Goal: Task Accomplishment & Management: Complete application form

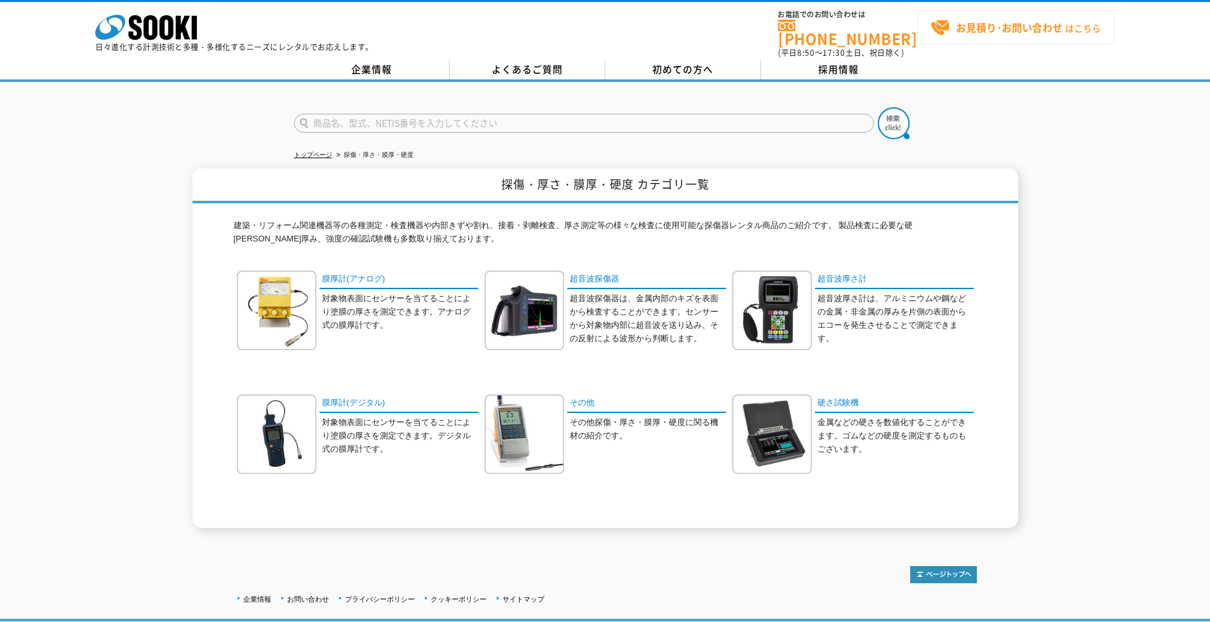
click at [949, 21] on span "お見積り･お問い合わせ はこちら" at bounding box center [1015, 27] width 170 height 19
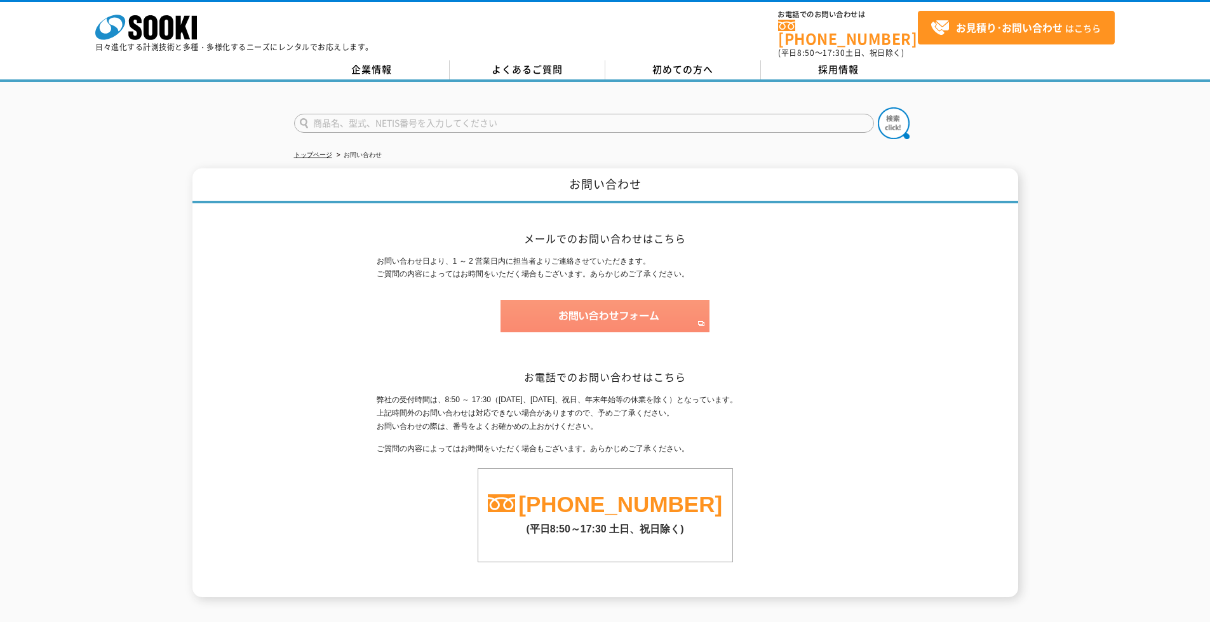
click at [570, 321] on img at bounding box center [604, 316] width 209 height 32
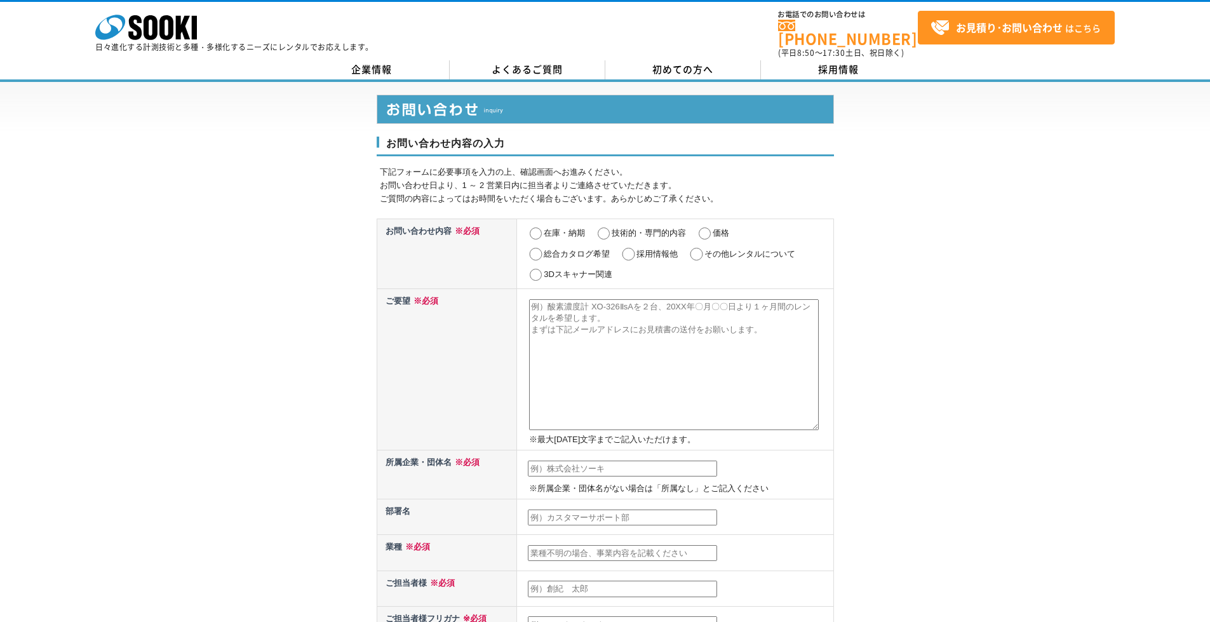
click at [648, 228] on label "技術的・専門的内容" at bounding box center [649, 233] width 74 height 10
click at [612, 227] on input "技術的・専門的内容" at bounding box center [604, 233] width 16 height 13
radio input "true"
click at [580, 309] on textarea at bounding box center [674, 364] width 290 height 131
paste textarea "お世話になります。 ZACROS株式会社の内田と申します。 現在、溶融状態の樹脂の厚みを測る測定器を検討しておりまして、 以下の条件に合った測定器をお探しいた…"
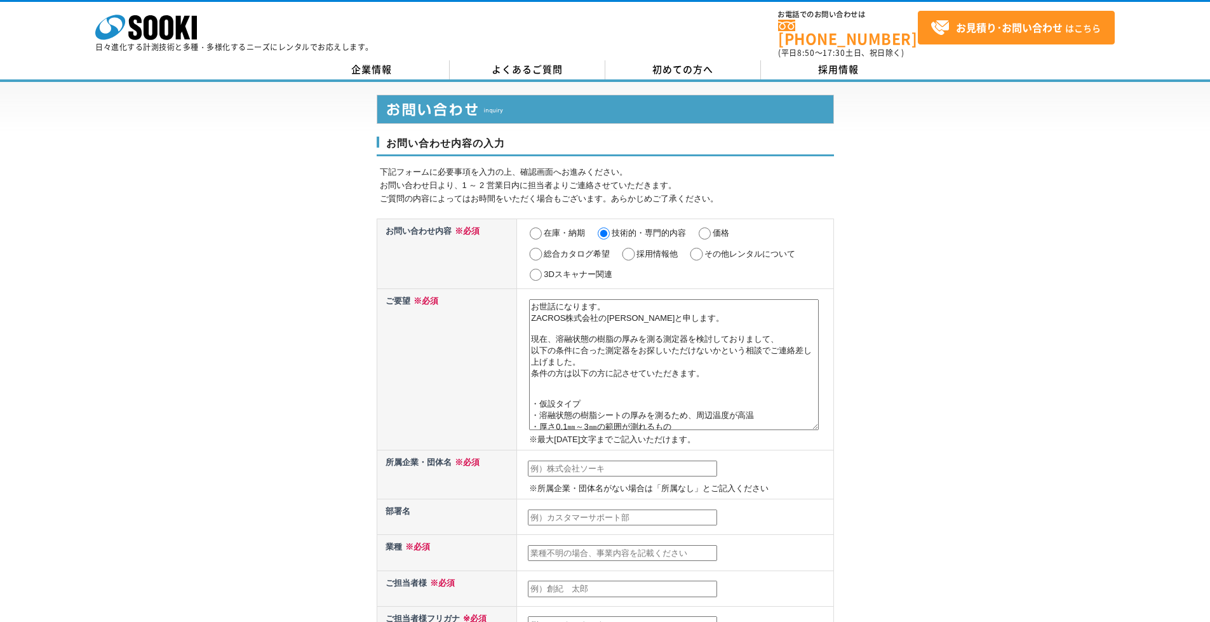
click at [614, 403] on textarea "お世話になります。 ZACROS株式会社の内田と申します。 現在、溶融状態の樹脂の厚みを測る測定器を検討しておりまして、 以下の条件に合った測定器をお探しいた…" at bounding box center [674, 364] width 290 height 131
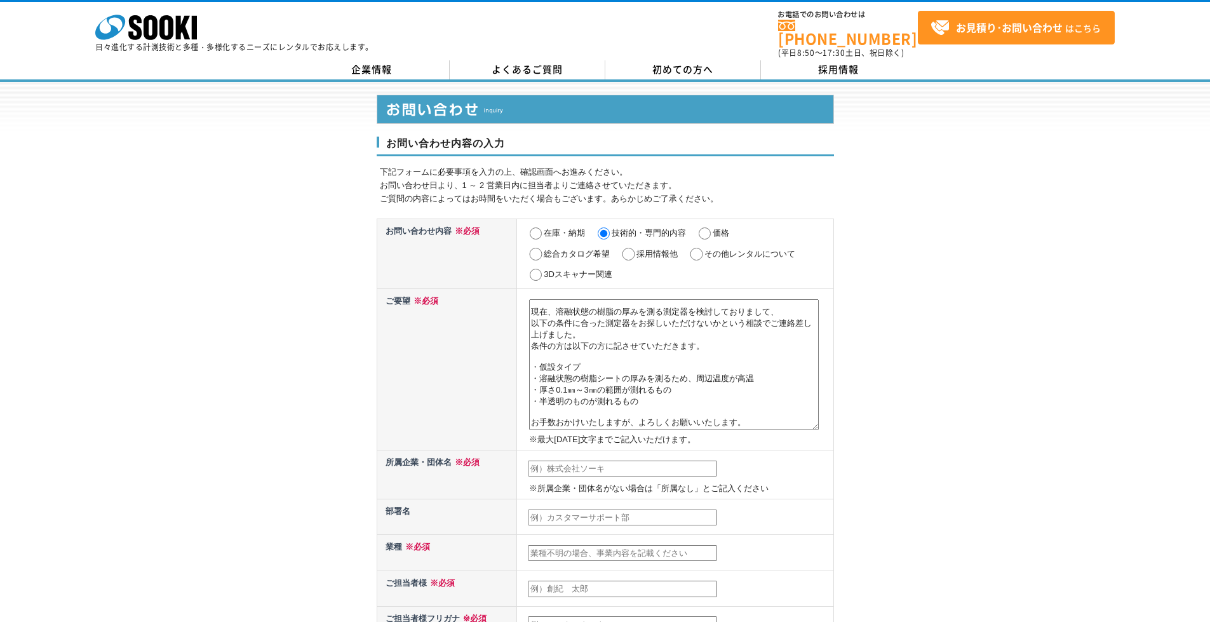
type textarea "お世話になります。 ZACROS株式会社の内田と申します。 現在、溶融状態の樹脂の厚みを測る測定器を検討しておりまして、 以下の条件に合った測定器をお探しいた…"
click at [625, 462] on input "text" at bounding box center [622, 468] width 189 height 17
type input "ZACROS株式会社"
click at [603, 512] on input "text" at bounding box center [622, 517] width 189 height 17
click at [602, 535] on td at bounding box center [675, 553] width 316 height 36
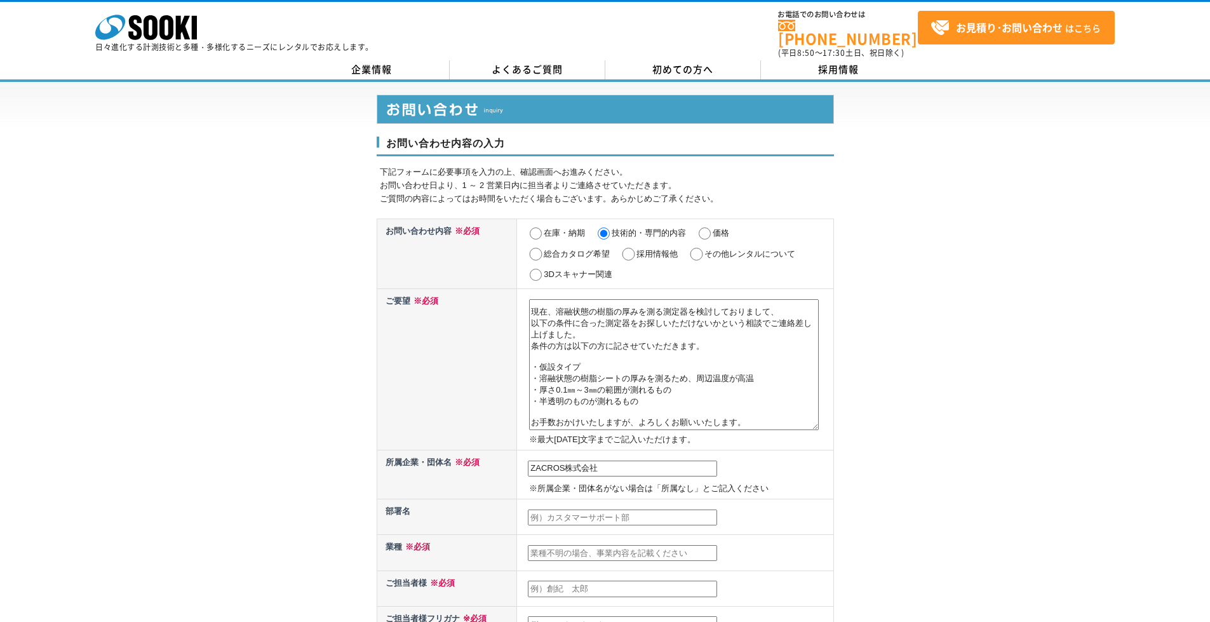
click at [602, 545] on input "text" at bounding box center [622, 553] width 189 height 17
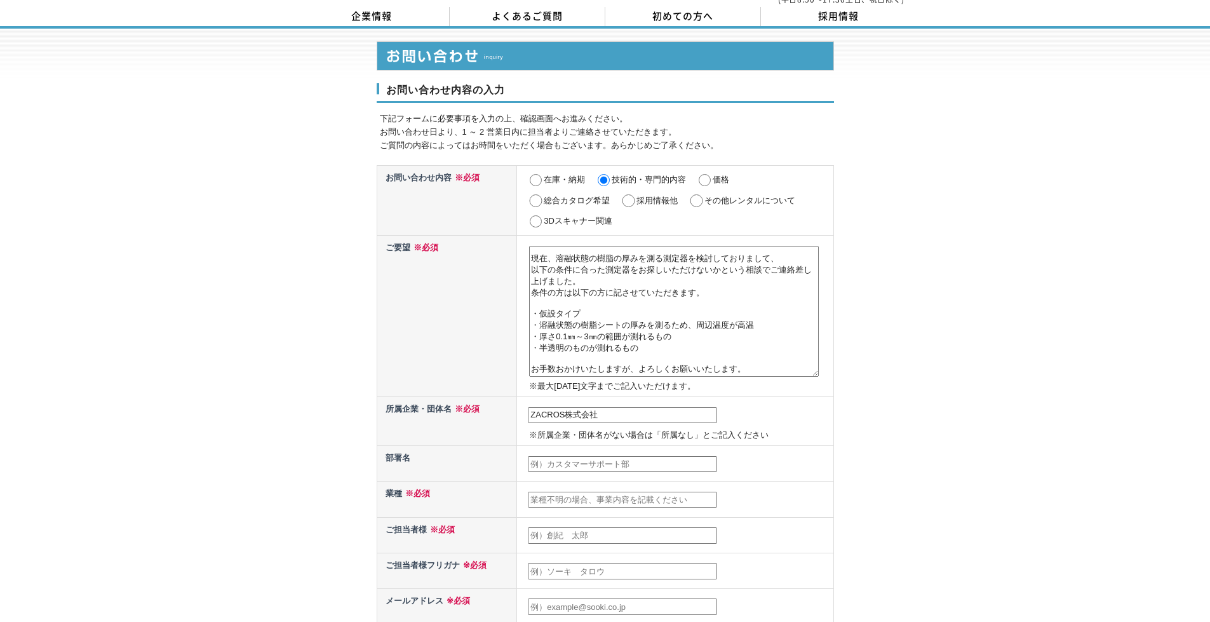
scroll to position [127, 0]
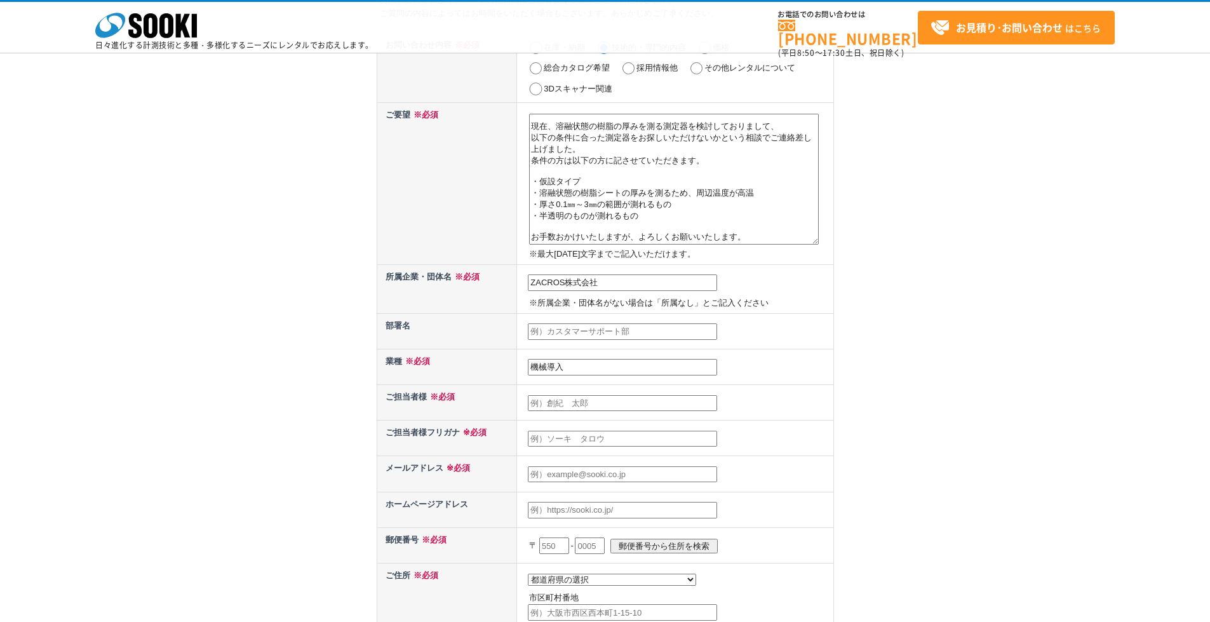
click at [545, 370] on input "機械導入" at bounding box center [622, 367] width 189 height 17
type input "機械・設備導入"
click at [616, 401] on input "text" at bounding box center [622, 403] width 189 height 17
type input "[PERSON_NAME]"
click at [607, 440] on input "text" at bounding box center [622, 439] width 189 height 17
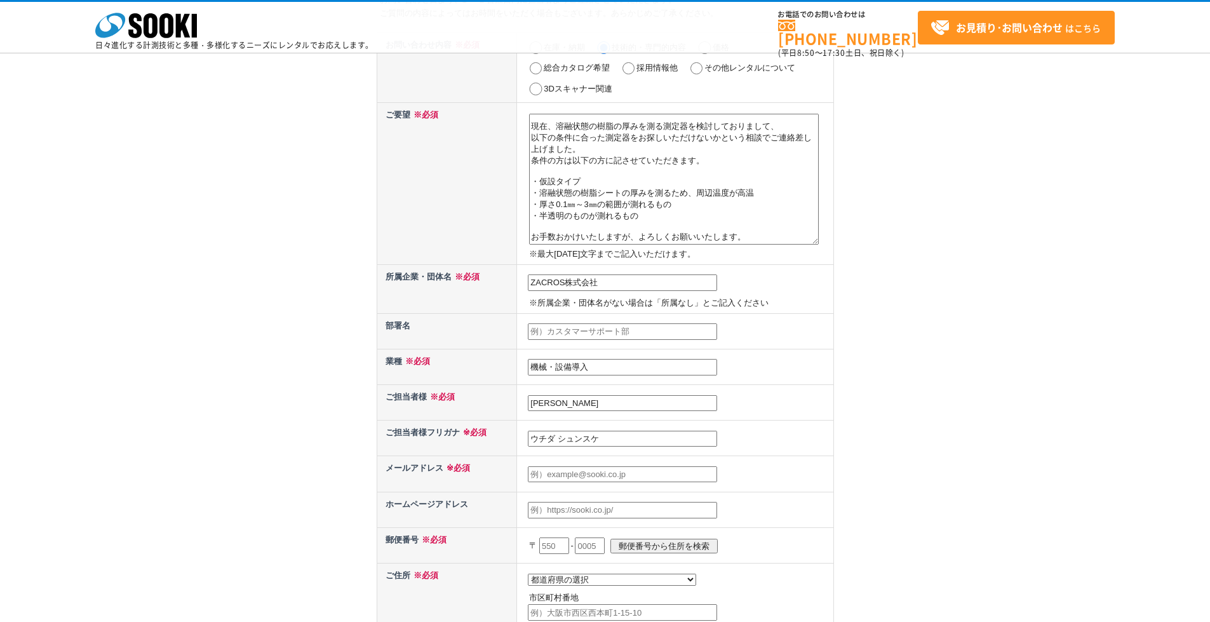
type input "ウチダ シュンスケ"
click at [671, 473] on input "text" at bounding box center [622, 474] width 189 height 17
type input "[EMAIL_ADDRESS][DOMAIN_NAME]"
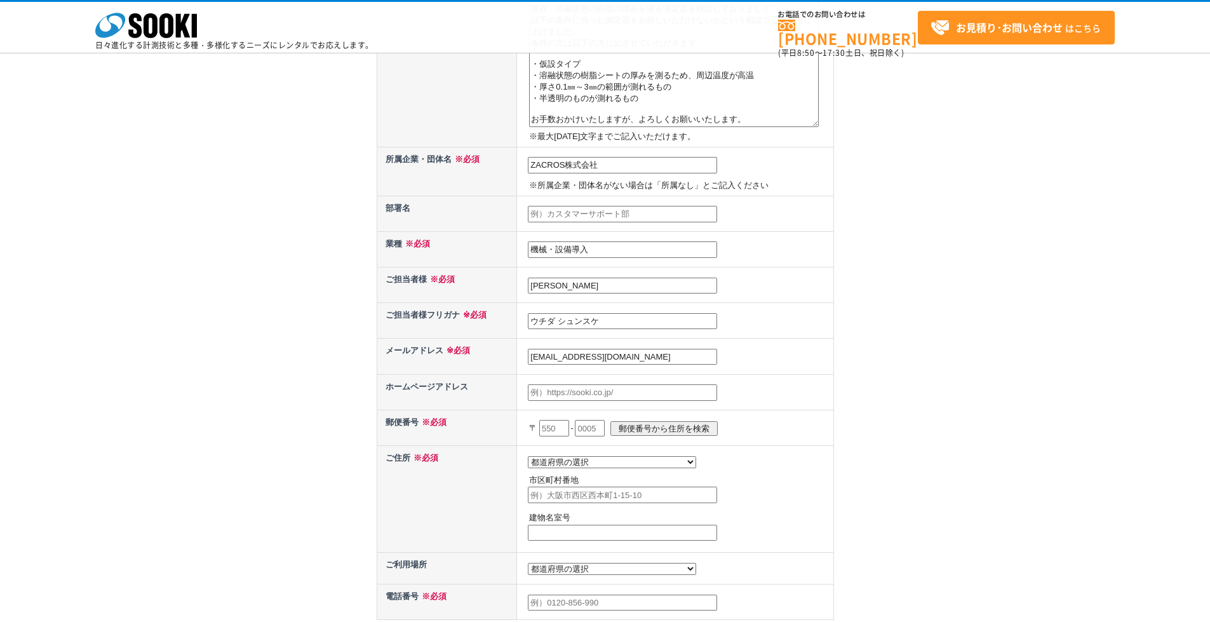
scroll to position [254, 0]
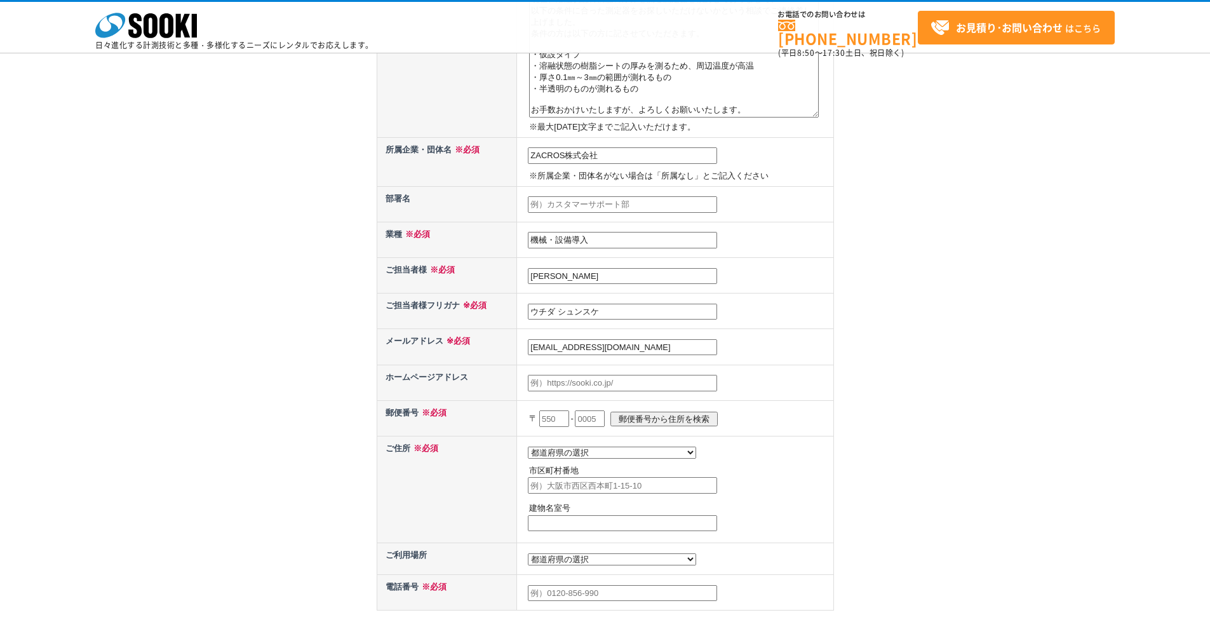
click at [556, 413] on input "text" at bounding box center [554, 418] width 30 height 17
type input "236"
click at [600, 422] on input "text" at bounding box center [590, 418] width 30 height 17
type input "0003"
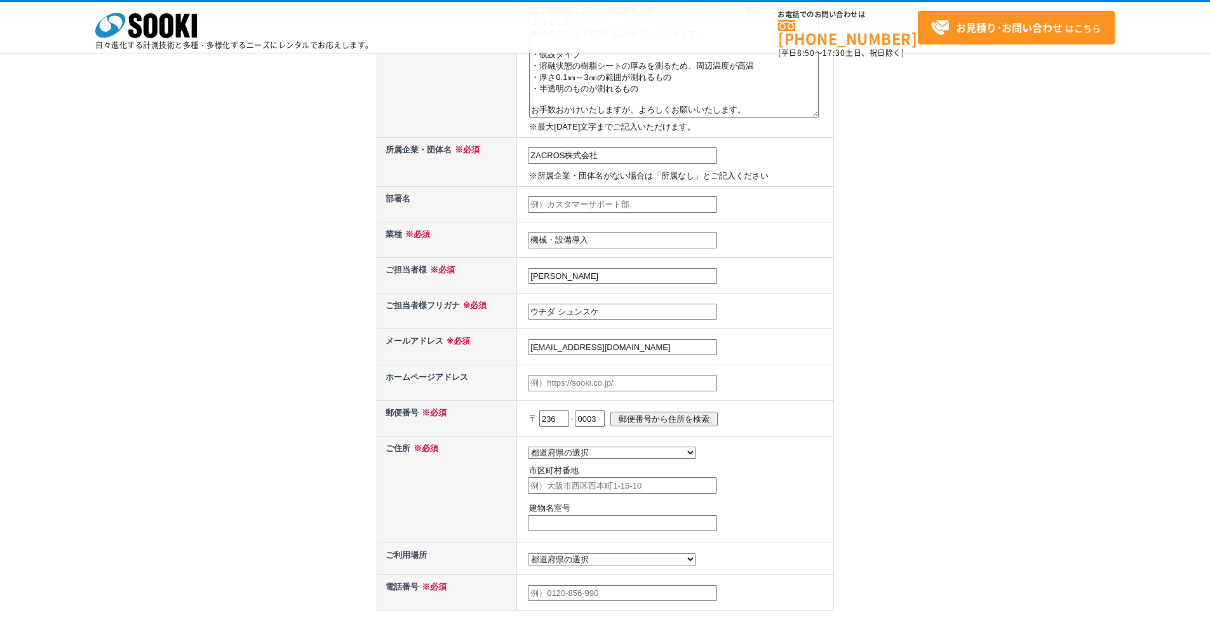
click at [648, 419] on input "郵便番号から住所を検索" at bounding box center [663, 419] width 107 height 15
select select "14"
click at [628, 487] on input "横浜市金沢区幸浦" at bounding box center [622, 485] width 189 height 17
paste input "一丁目10番1号"
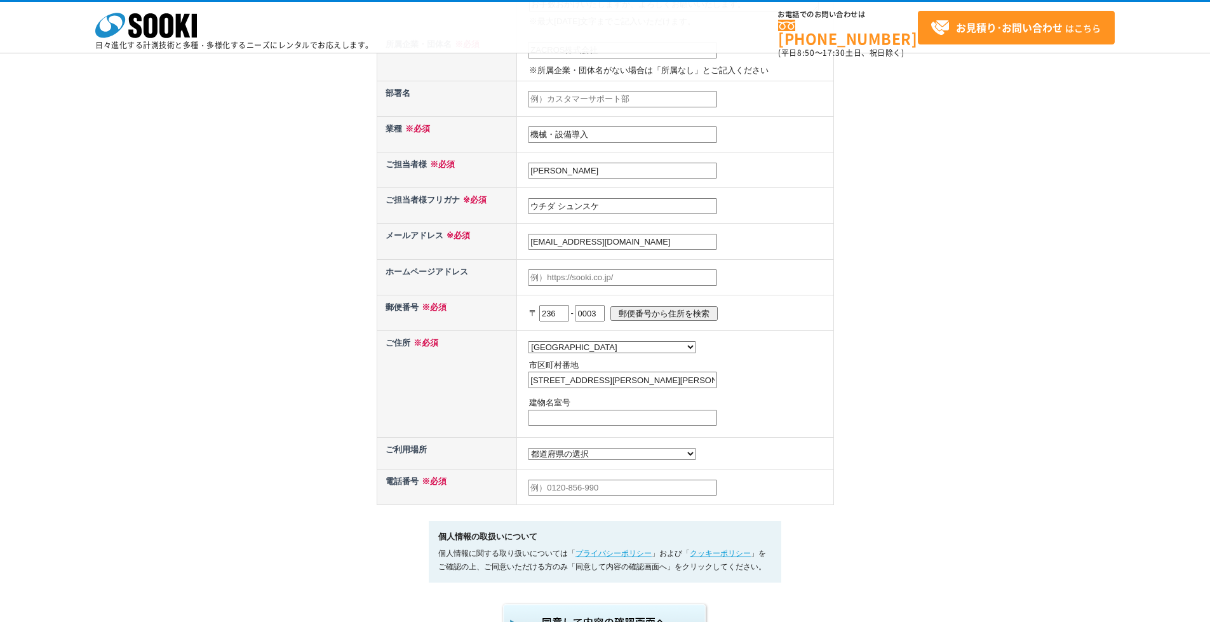
scroll to position [381, 0]
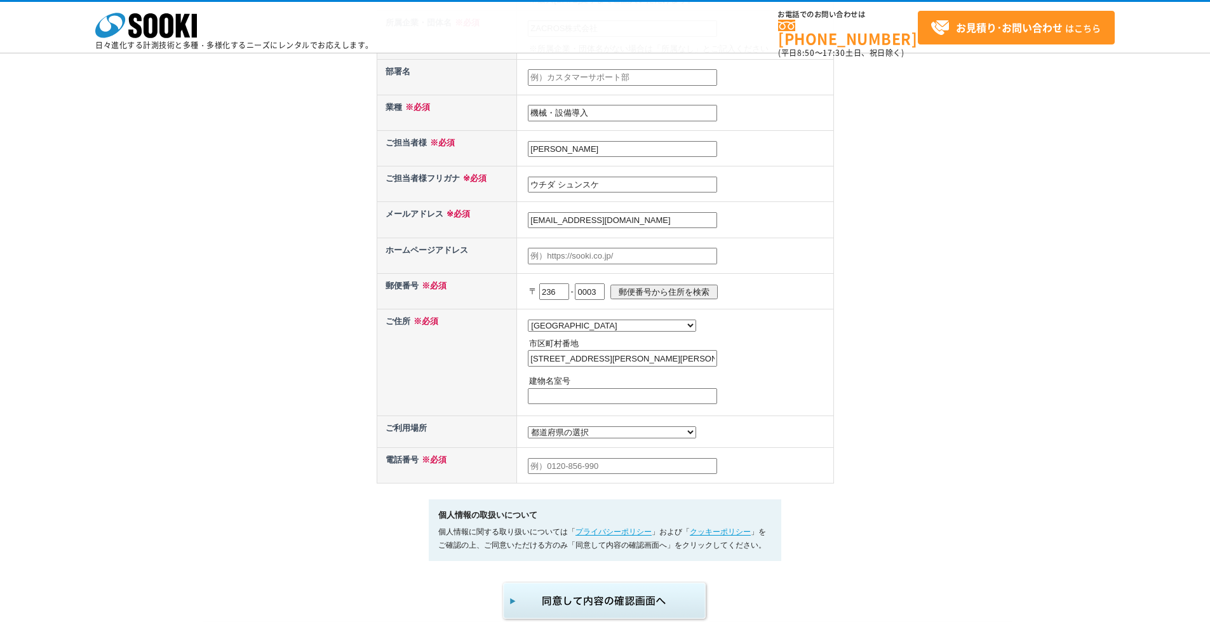
type input "横浜市金沢区幸浦一丁目10番1号"
click at [568, 433] on select "都道府県の選択 利用場所未定 北海道 青森県 岩手県 宮城県 秋田県 山形県 福島県 茨城県 栃木県 群馬県 埼玉県 千葉県 東京都 神奈川県 新潟県 富山県…" at bounding box center [612, 432] width 168 height 12
select select "14"
click at [528, 429] on select "都道府県の選択 利用場所未定 北海道 青森県 岩手県 宮城県 秋田県 山形県 福島県 茨城県 栃木県 群馬県 埼玉県 千葉県 東京都 神奈川県 新潟県 富山県…" at bounding box center [612, 432] width 168 height 12
click at [567, 473] on input "text" at bounding box center [622, 466] width 189 height 17
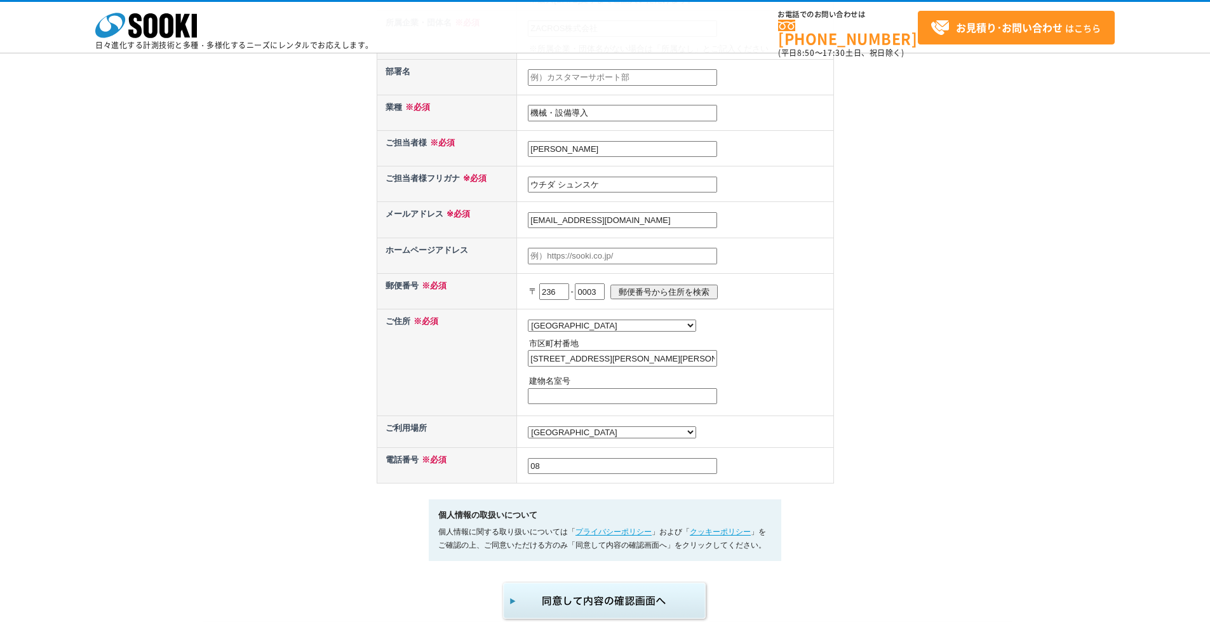
type input "0"
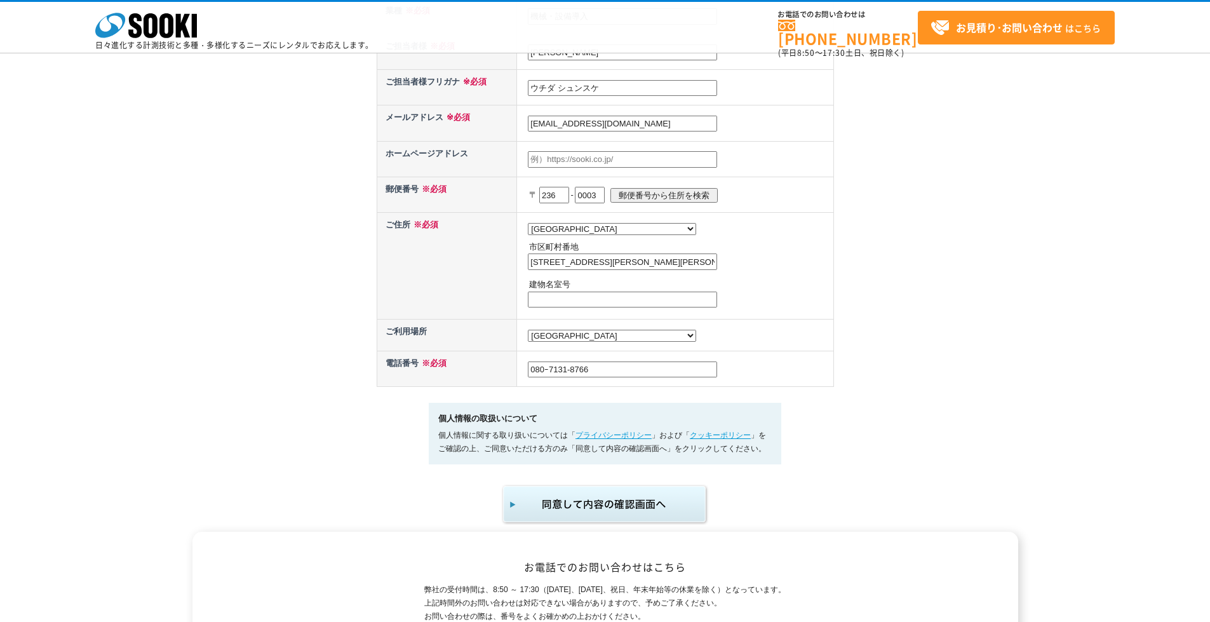
scroll to position [508, 0]
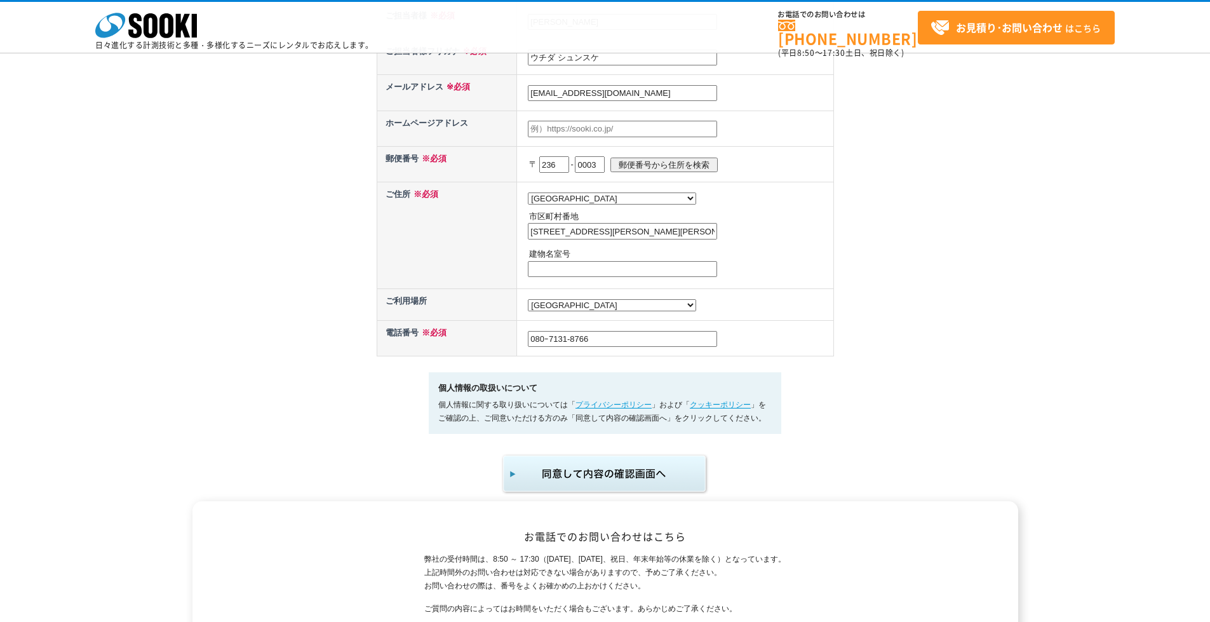
type input "080ｰ7131-8766"
drag, startPoint x: 649, startPoint y: 478, endPoint x: 568, endPoint y: 503, distance: 85.0
click at [649, 477] on img "submit" at bounding box center [605, 474] width 208 height 42
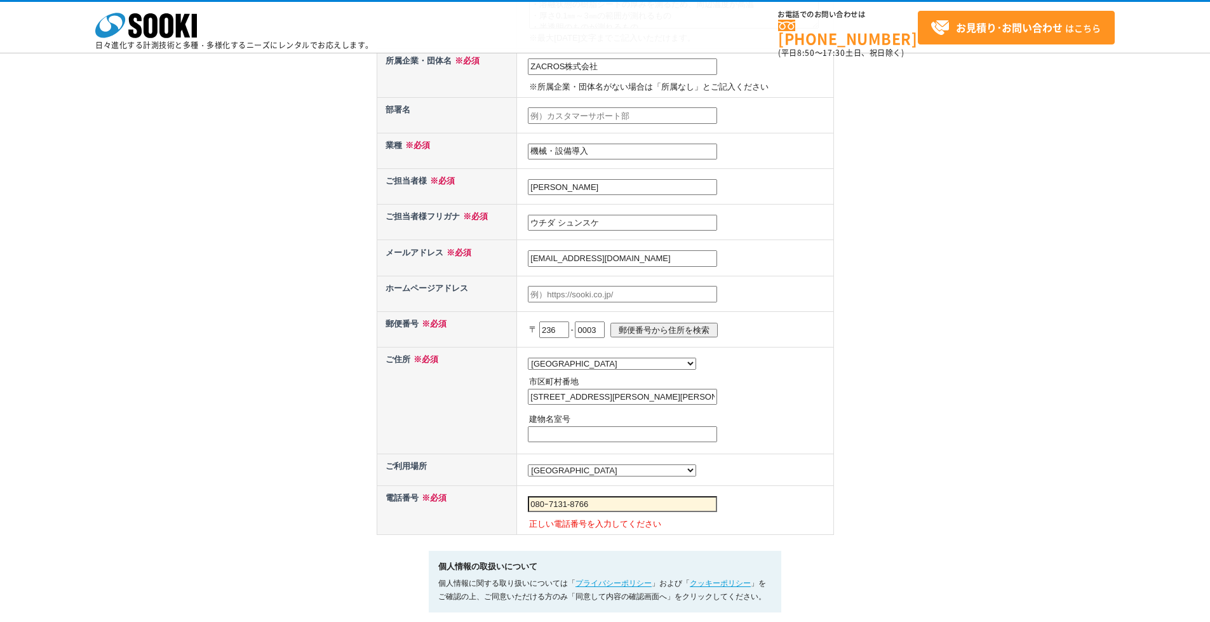
scroll to position [508, 0]
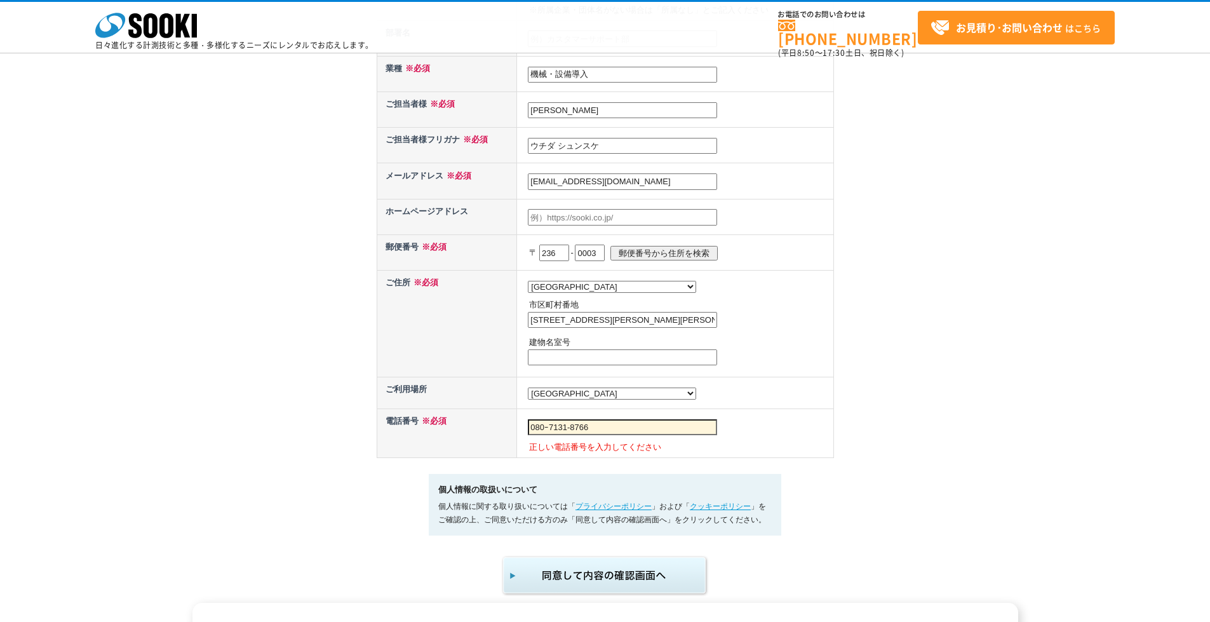
click at [556, 436] on input "080ｰ7131-8766" at bounding box center [622, 427] width 189 height 17
type input "08071318766"
click at [603, 586] on img "submit" at bounding box center [605, 575] width 208 height 42
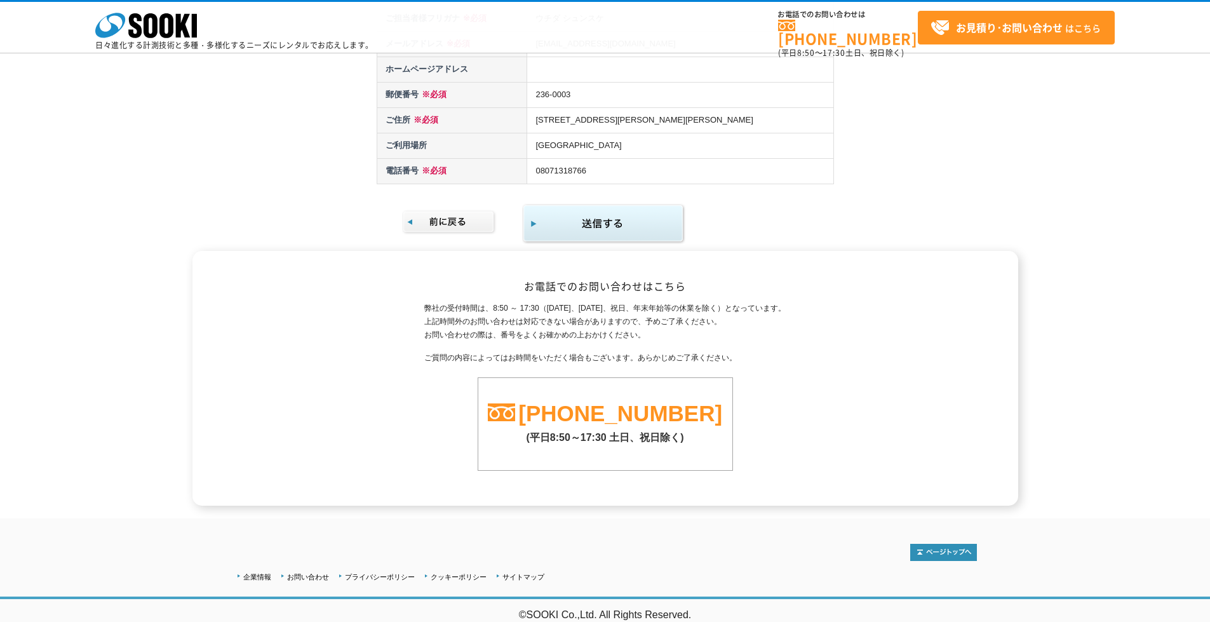
scroll to position [462, 0]
click at [645, 234] on img "submit" at bounding box center [603, 223] width 163 height 41
